Goal: Navigation & Orientation: Find specific page/section

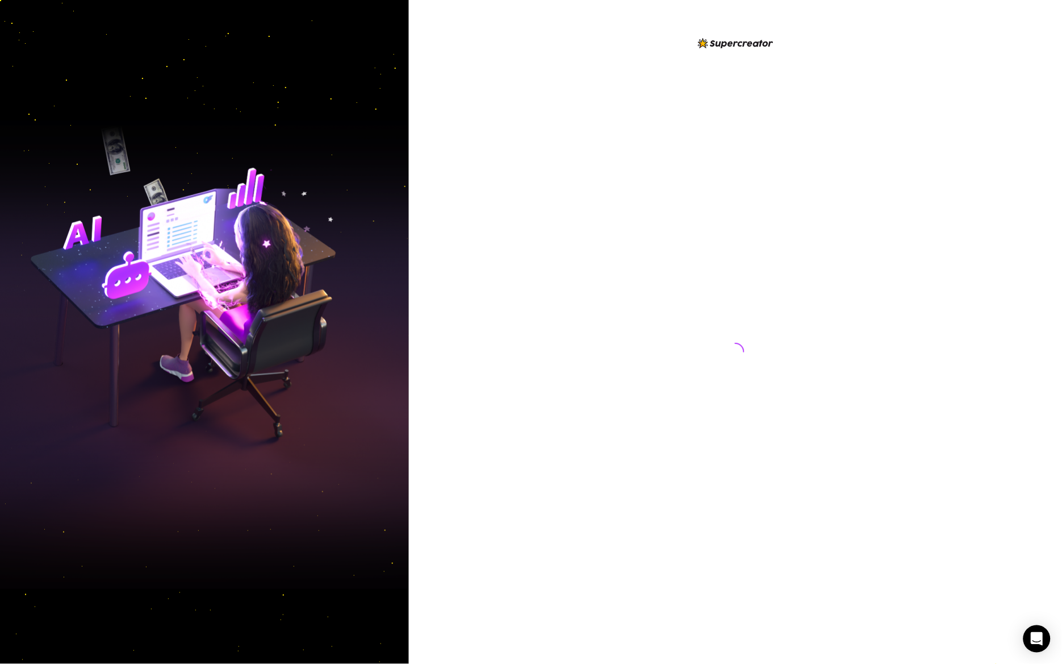
click at [687, 224] on div at bounding box center [735, 340] width 253 height 609
click at [795, 407] on div at bounding box center [735, 340] width 253 height 609
click at [585, 247] on div at bounding box center [735, 332] width 653 height 664
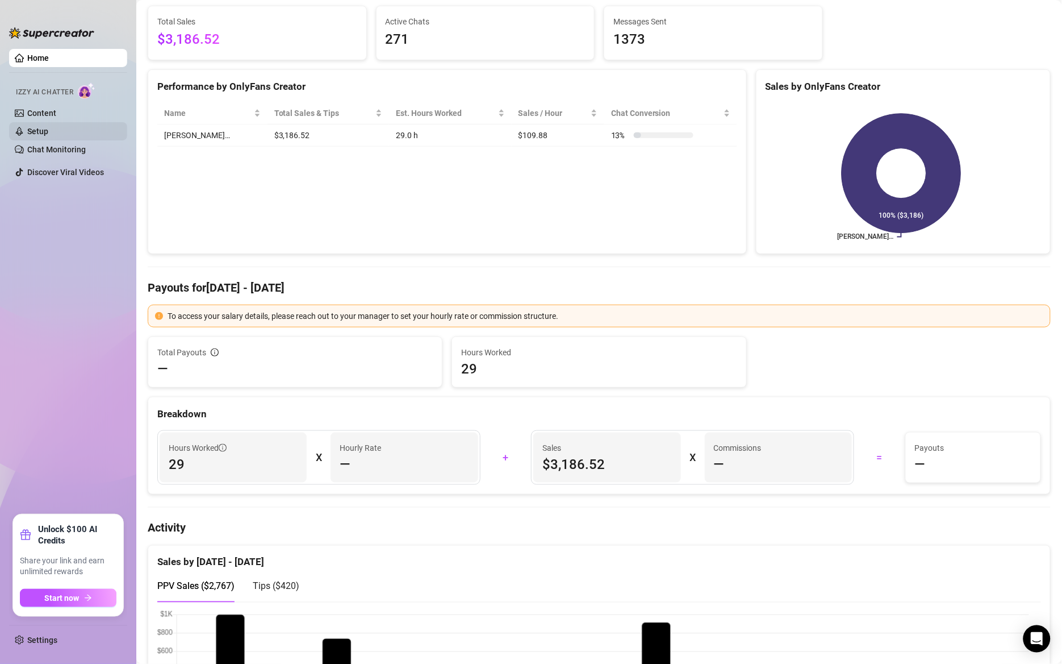
scroll to position [68, 0]
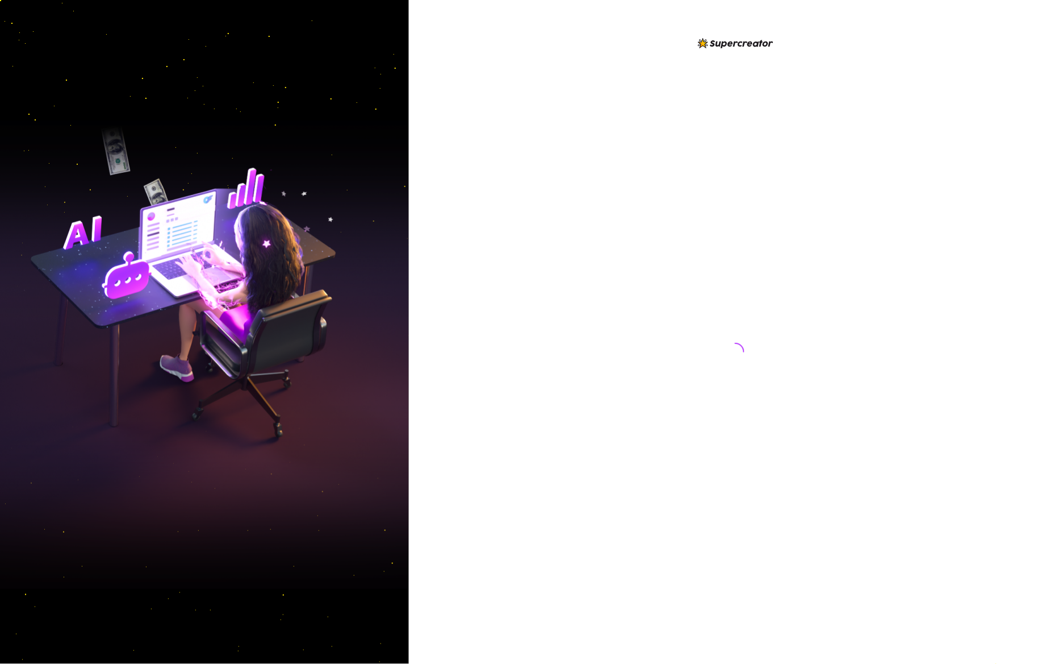
click at [624, 216] on div at bounding box center [735, 340] width 253 height 609
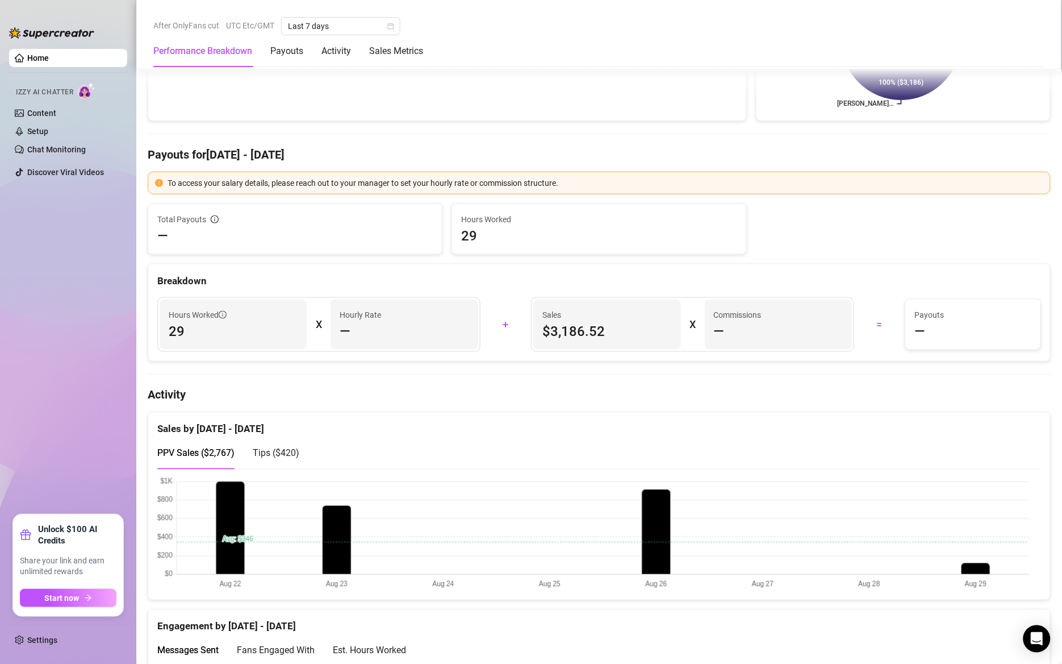
scroll to position [545, 0]
